Goal: Task Accomplishment & Management: Manage account settings

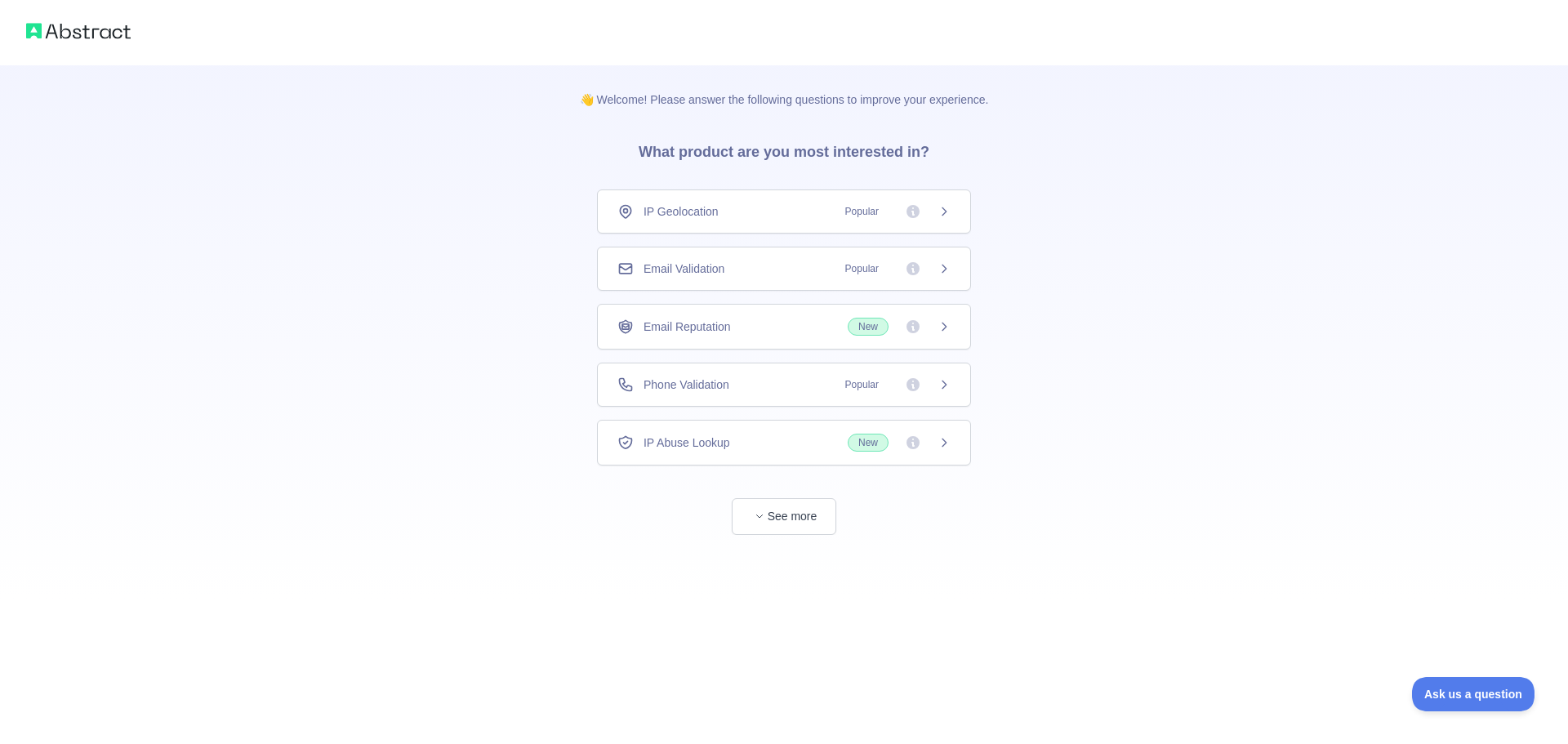
click at [693, 379] on span "Phone Validation" at bounding box center [686, 385] width 86 height 16
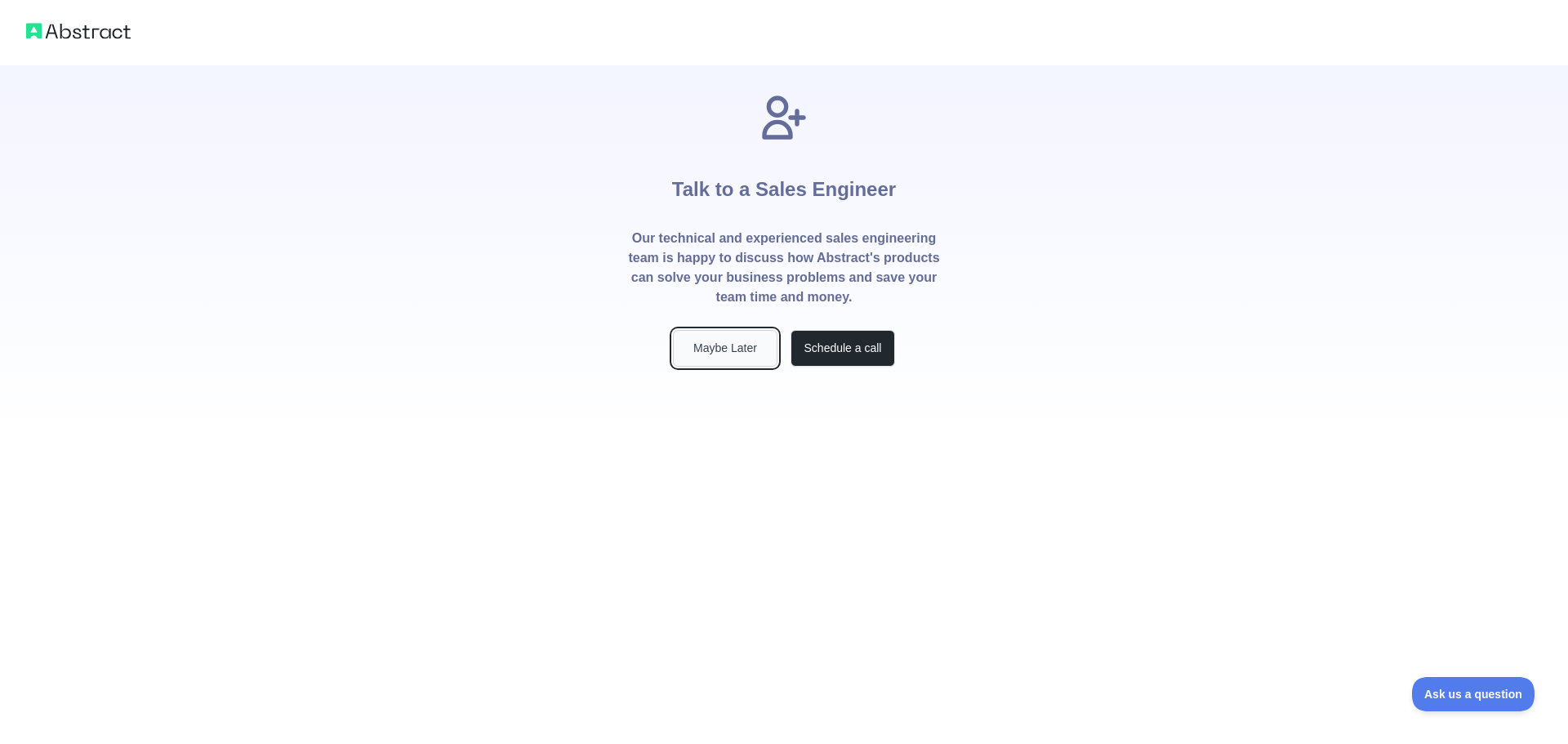
click at [733, 344] on button "Maybe Later" at bounding box center [725, 349] width 105 height 37
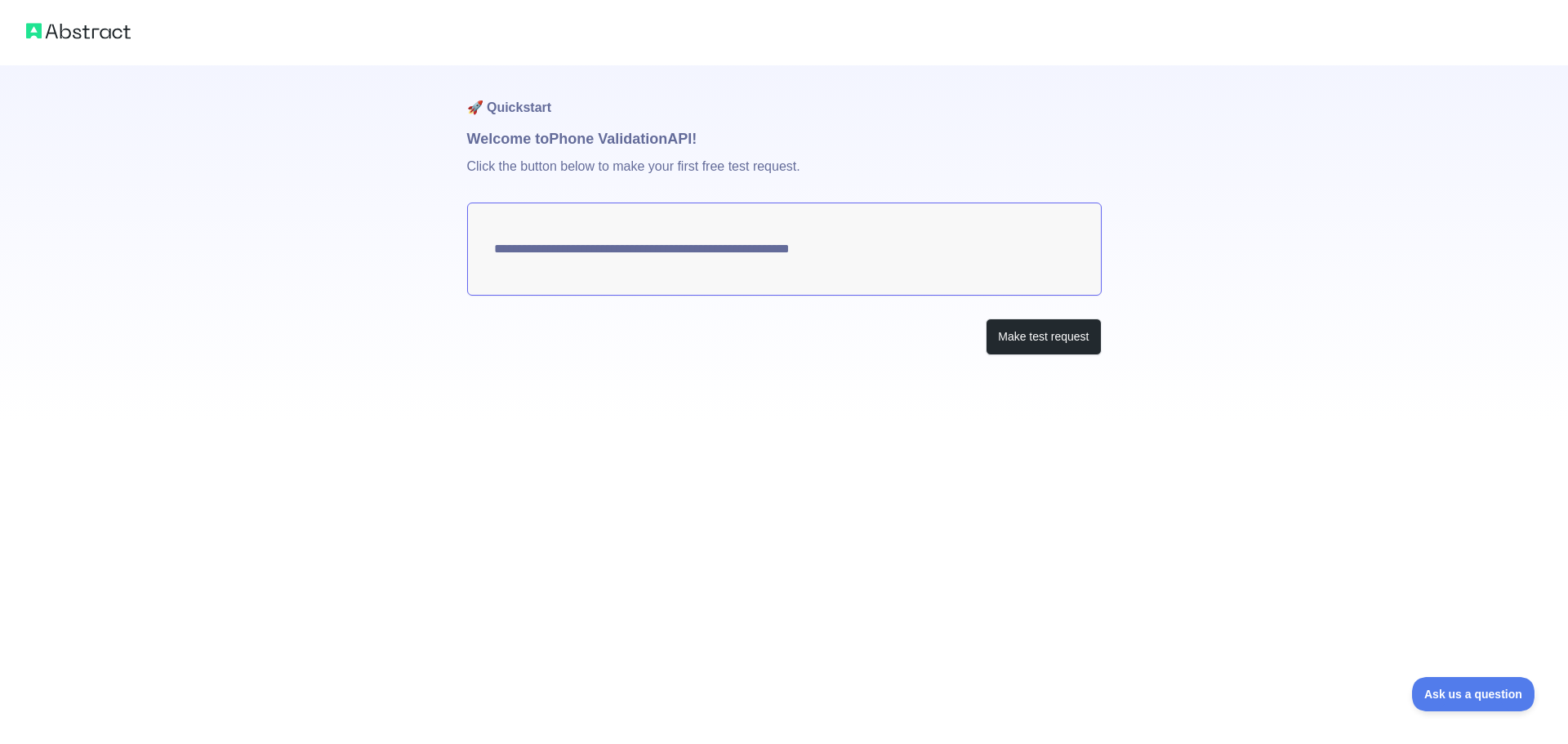
click at [86, 41] on img at bounding box center [78, 31] width 105 height 23
click at [94, 35] on img at bounding box center [78, 31] width 105 height 23
drag, startPoint x: 805, startPoint y: 218, endPoint x: 801, endPoint y: 227, distance: 9.8
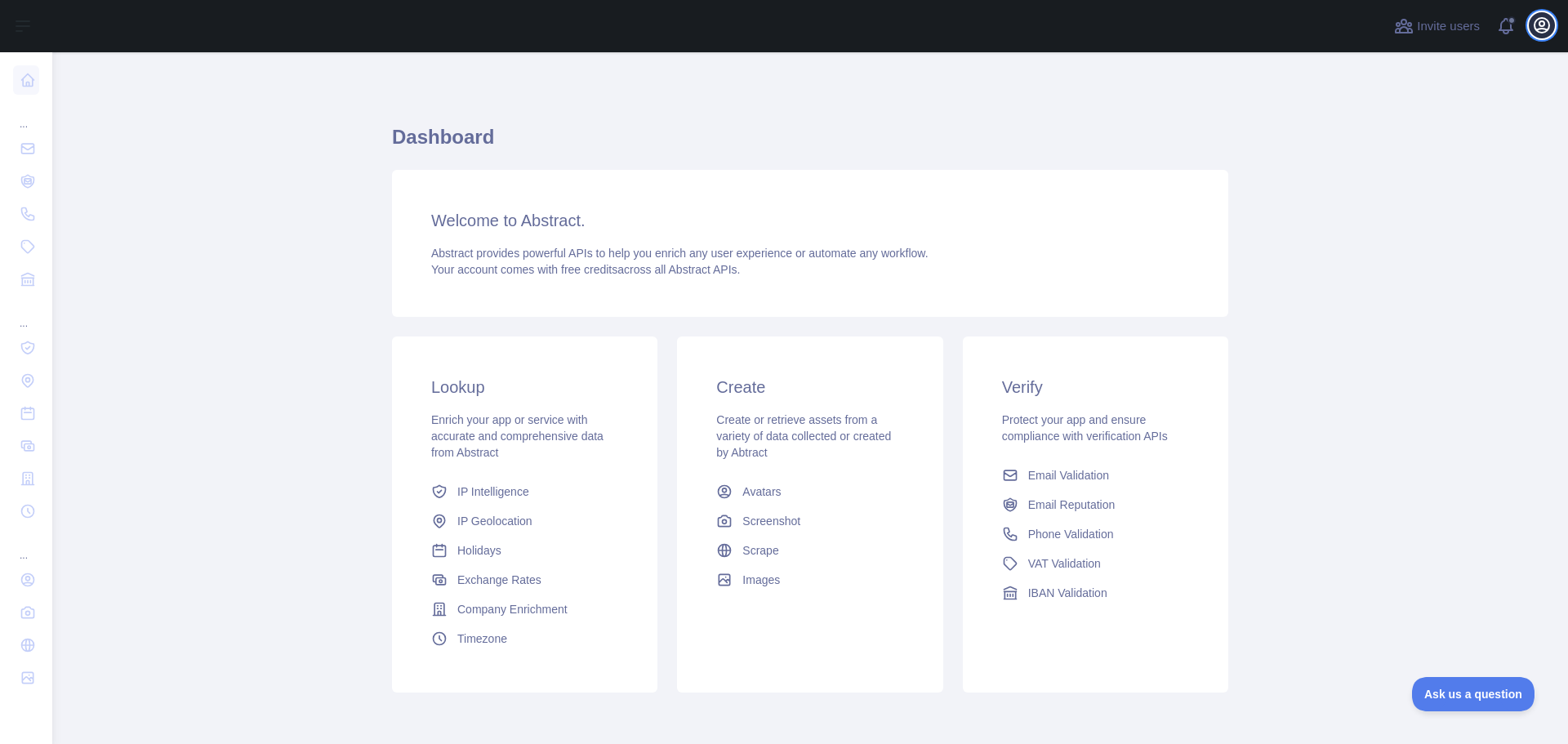
click at [1537, 26] on icon "button" at bounding box center [1542, 26] width 20 height 20
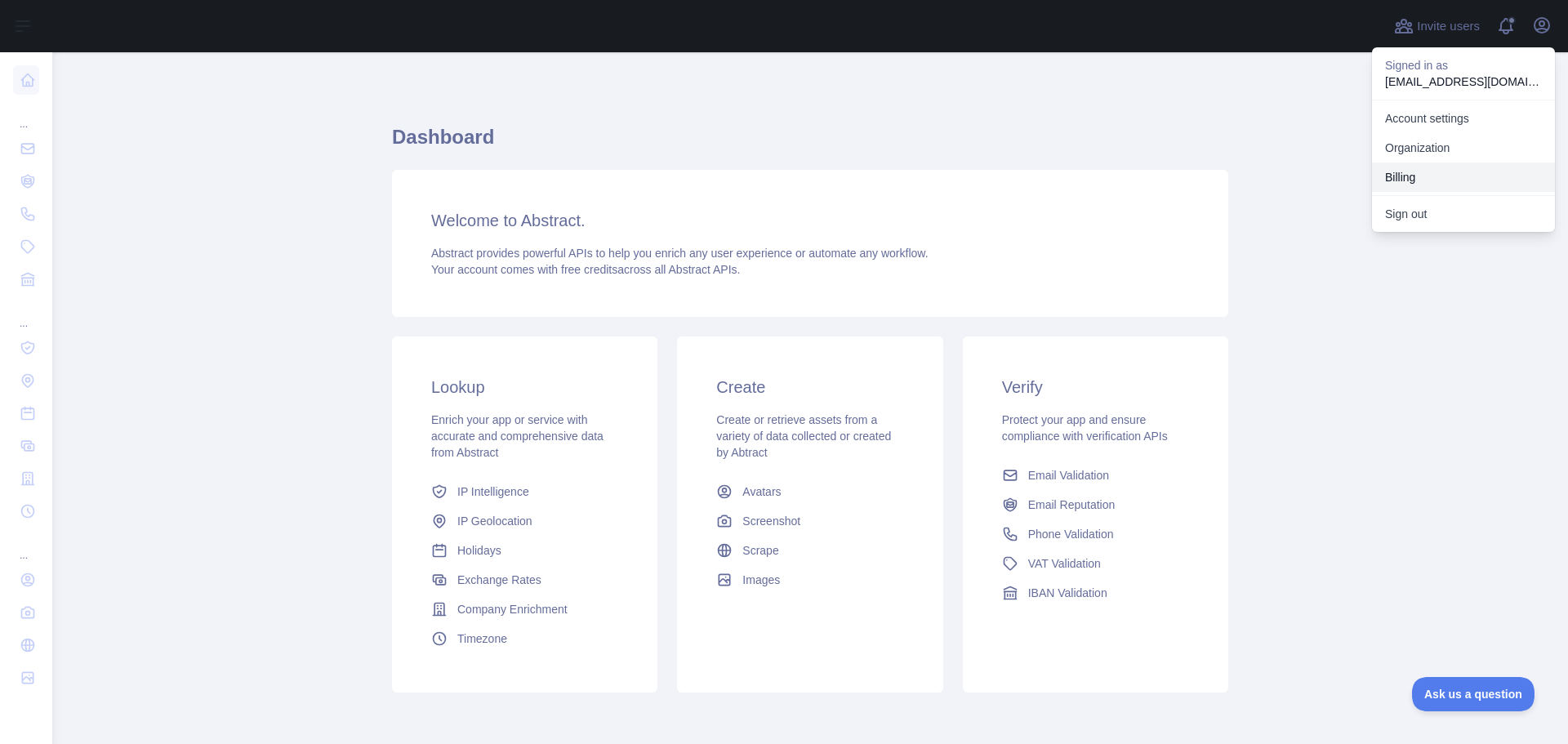
click at [1404, 175] on button "Billing" at bounding box center [1463, 177] width 183 height 30
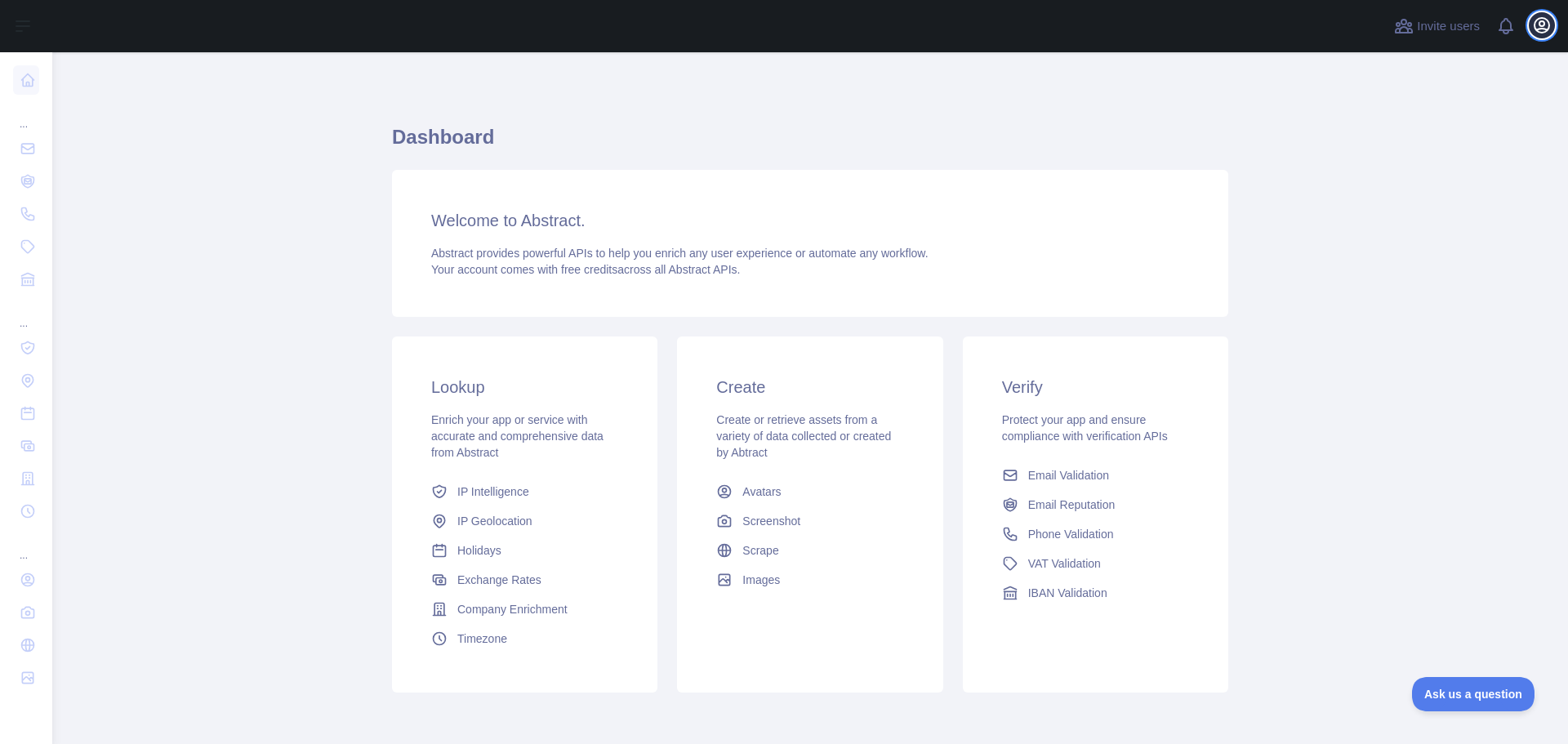
click at [1542, 24] on icon "button" at bounding box center [1542, 26] width 20 height 20
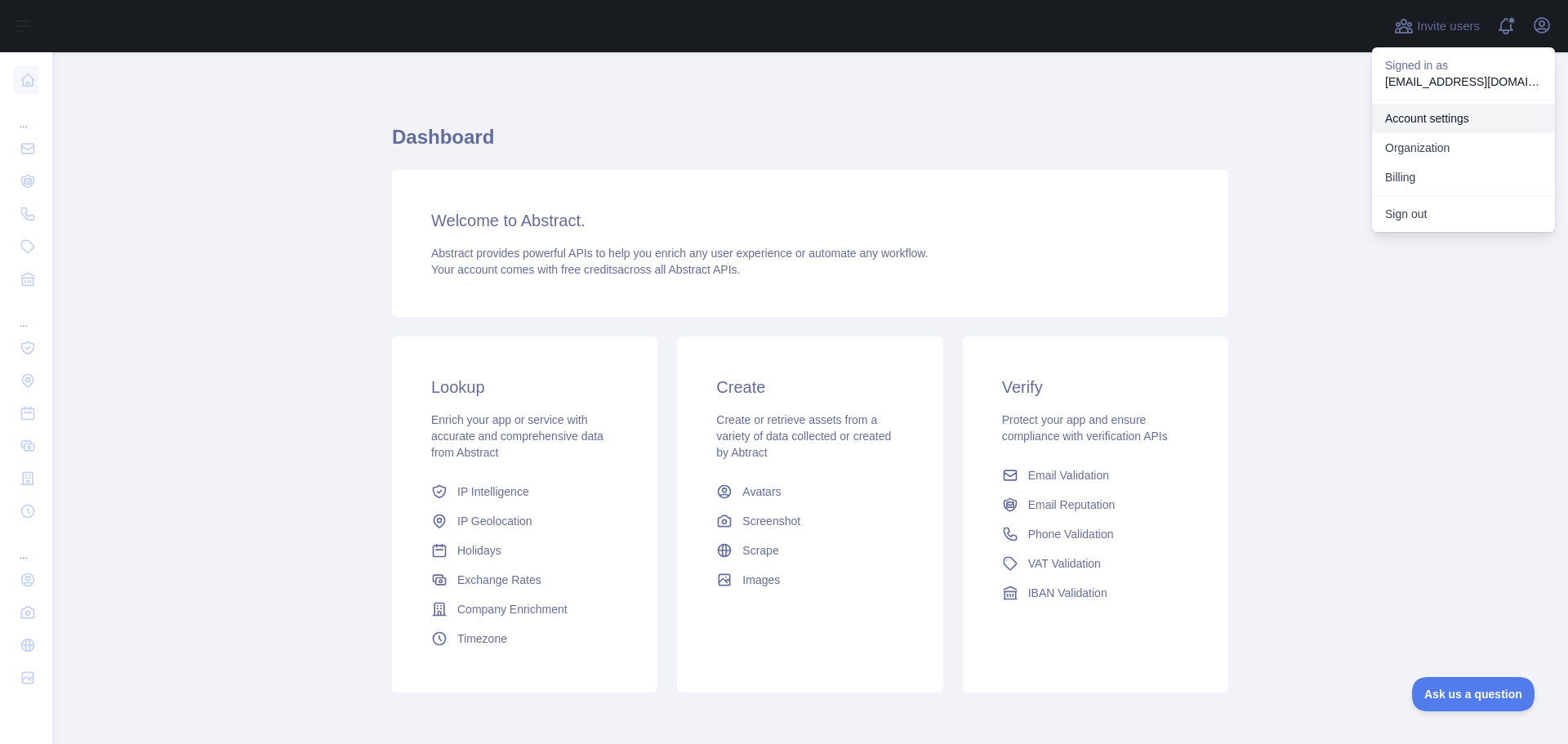
click at [1420, 118] on link "Account settings" at bounding box center [1463, 119] width 183 height 30
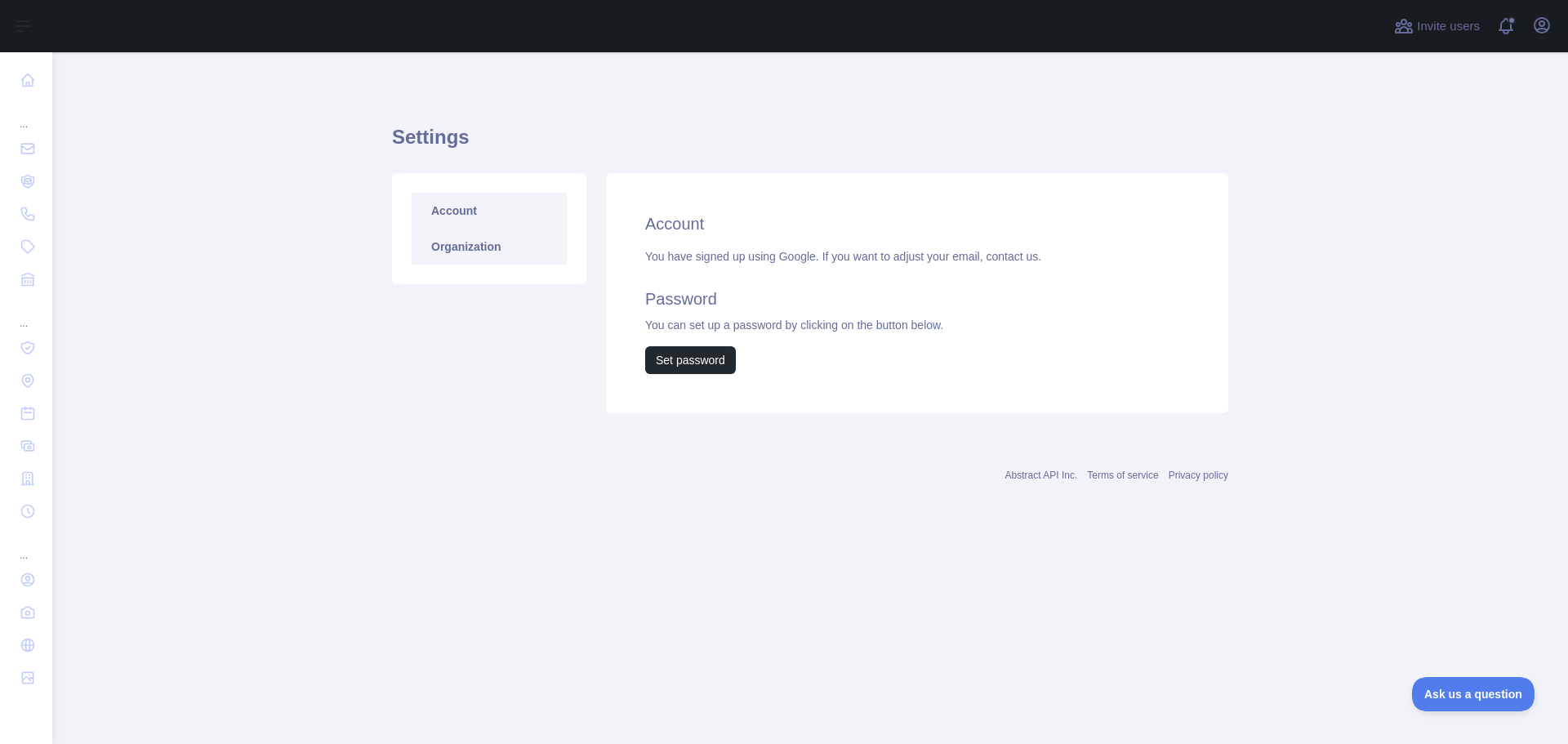
click at [498, 253] on link "Organization" at bounding box center [489, 247] width 155 height 36
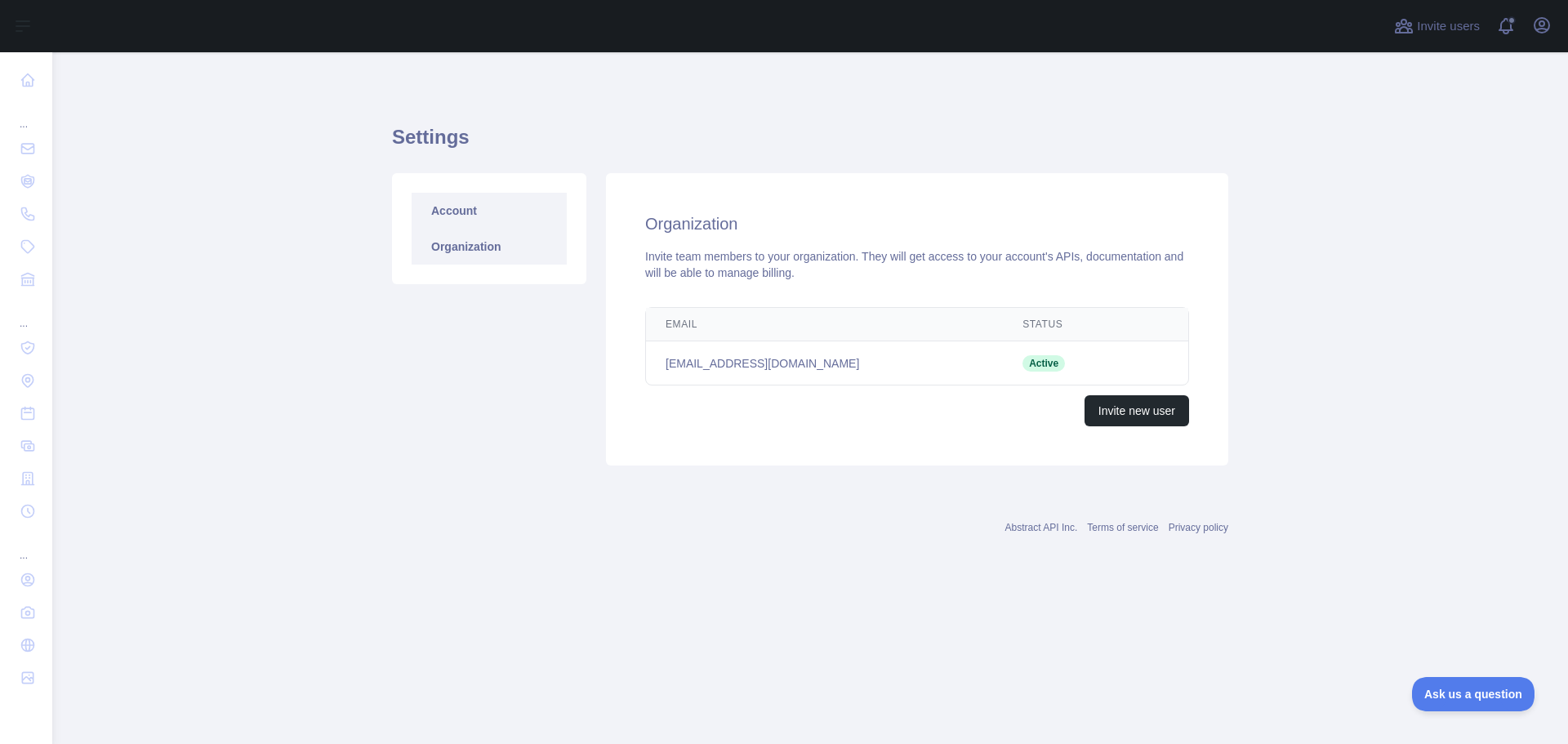
click at [474, 209] on link "Account" at bounding box center [489, 211] width 155 height 36
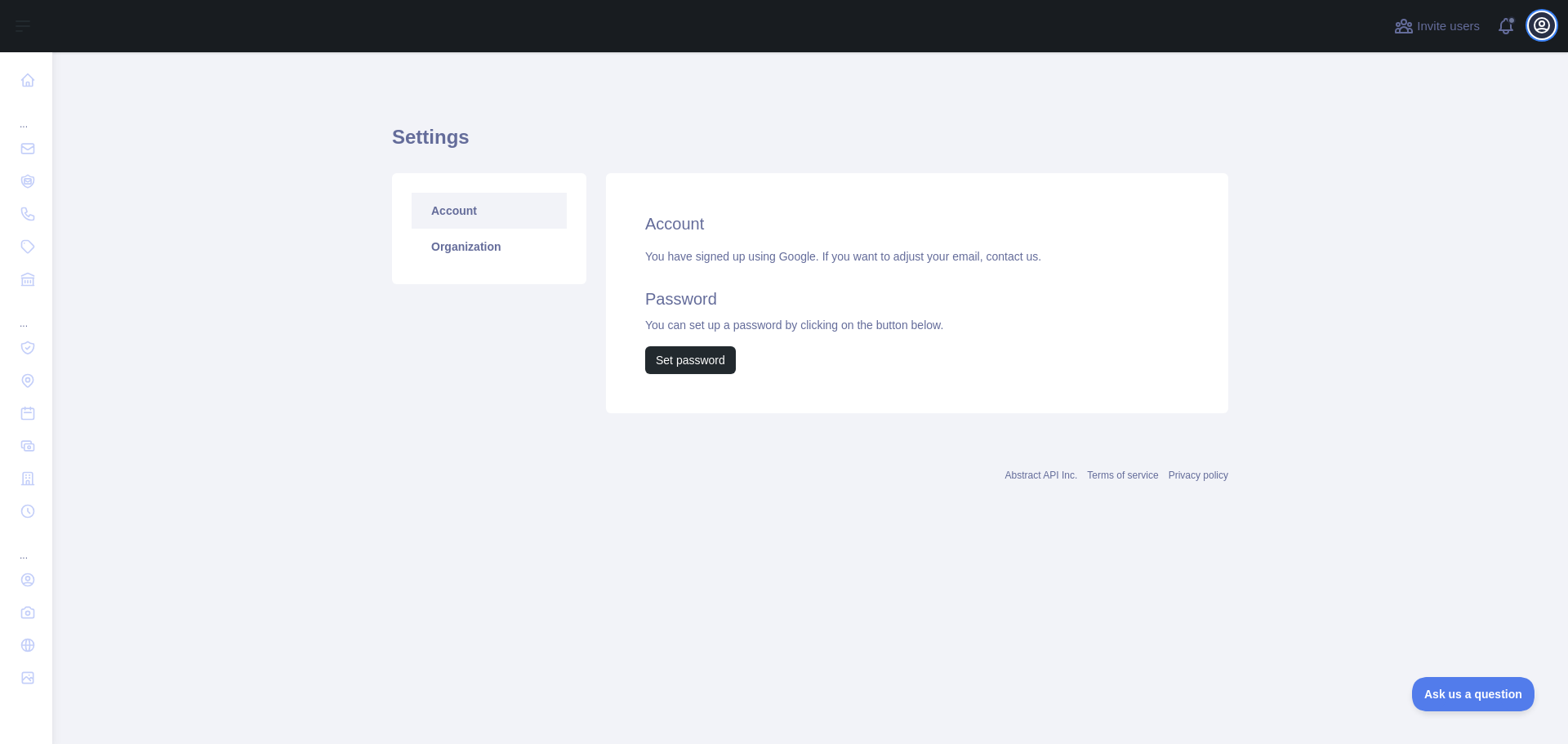
click at [1542, 30] on icon "button" at bounding box center [1542, 26] width 20 height 20
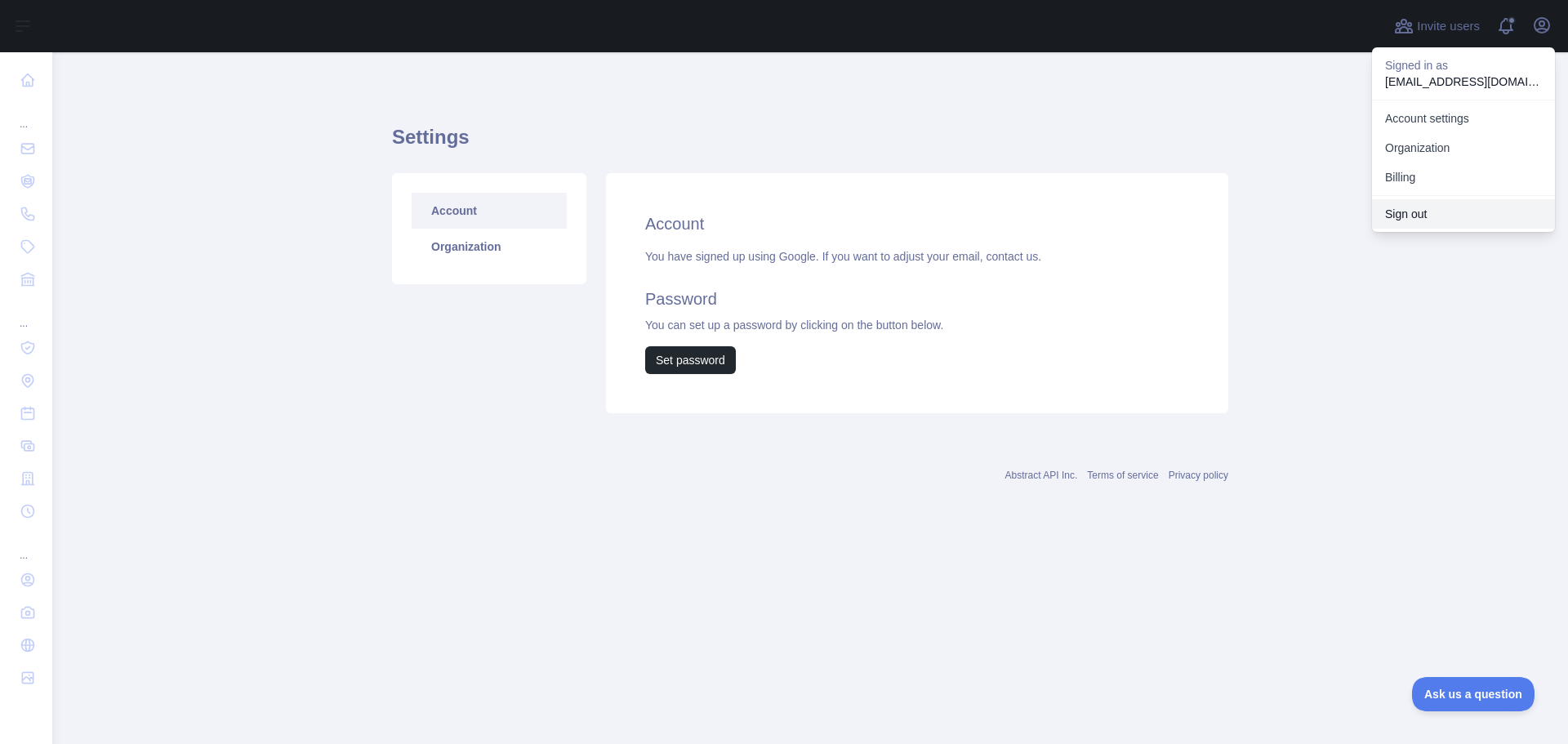
click at [1406, 218] on button "Sign out" at bounding box center [1463, 214] width 183 height 30
